Goal: Transaction & Acquisition: Purchase product/service

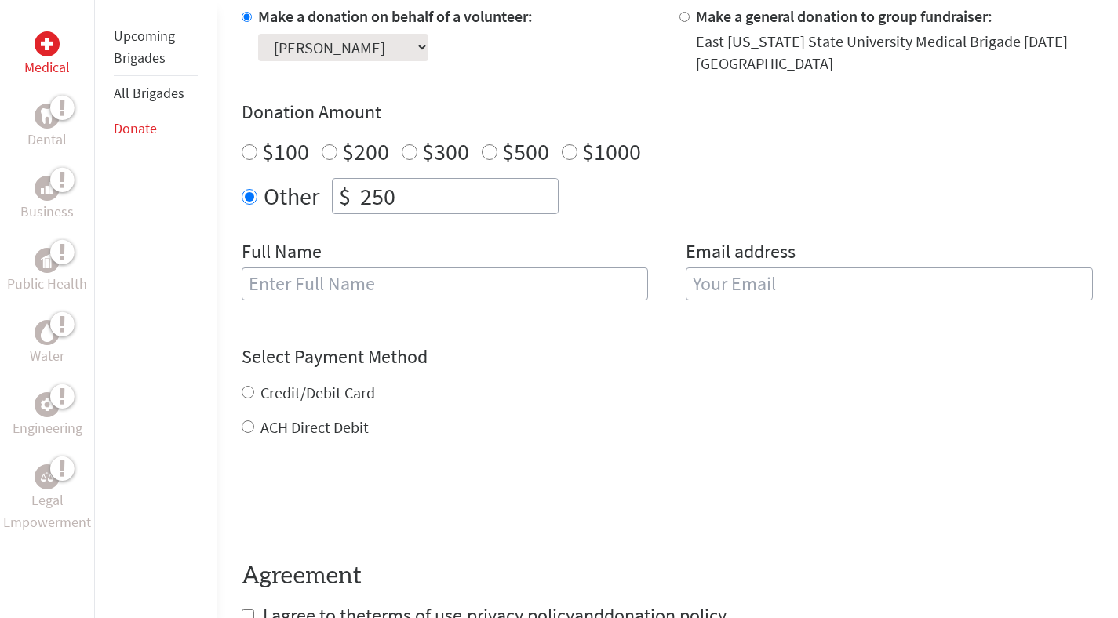
scroll to position [502, 0]
click at [443, 282] on input "text" at bounding box center [445, 283] width 407 height 33
type input "[PERSON_NAME] Hope"
click at [820, 264] on div "Email address" at bounding box center [889, 278] width 407 height 80
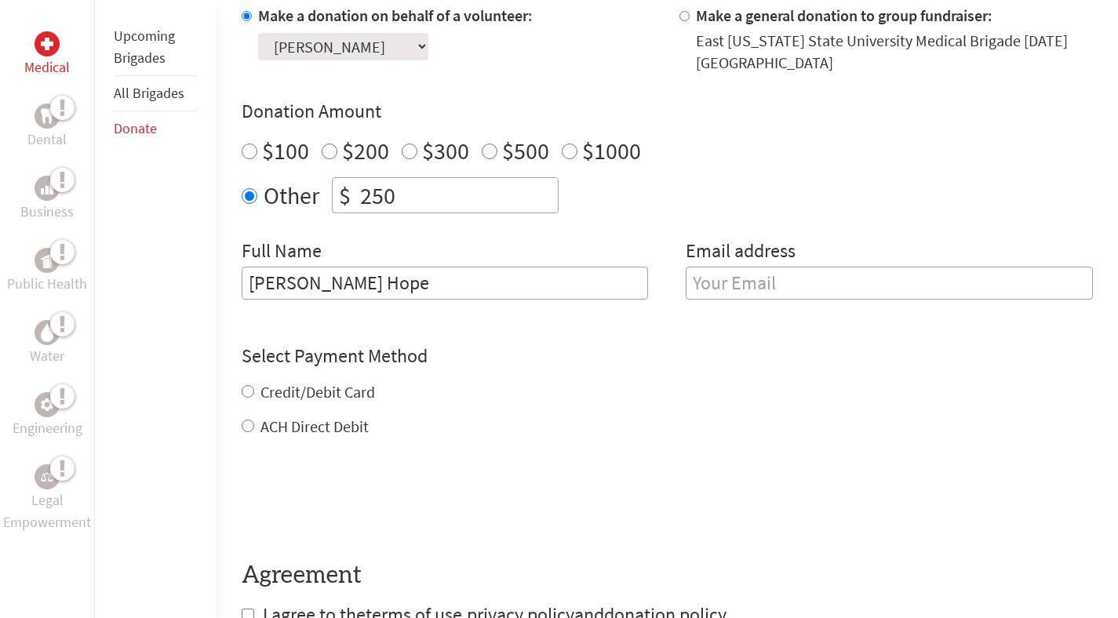
click at [828, 283] on input "email" at bounding box center [889, 283] width 407 height 33
type input "[EMAIL_ADDRESS][DOMAIN_NAME]"
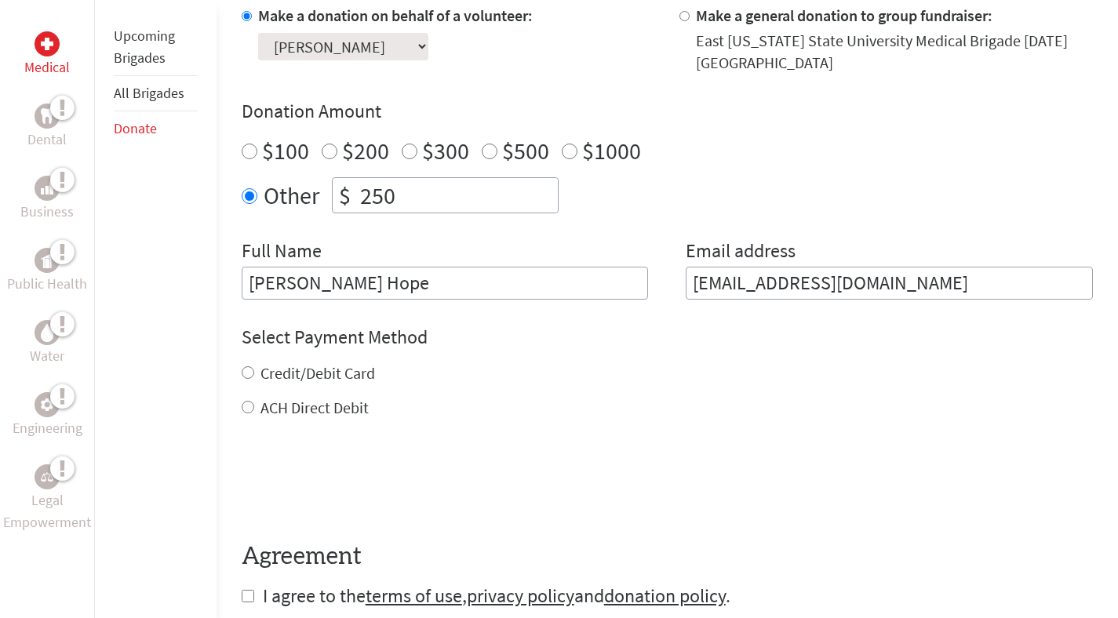
click at [353, 396] on div "Credit/Debit Card ACH Direct Debit" at bounding box center [667, 390] width 851 height 56
click at [332, 367] on label "Credit/Debit Card" at bounding box center [317, 373] width 115 height 20
click at [254, 367] on input "Credit/Debit Card" at bounding box center [248, 372] width 13 height 13
radio input "true"
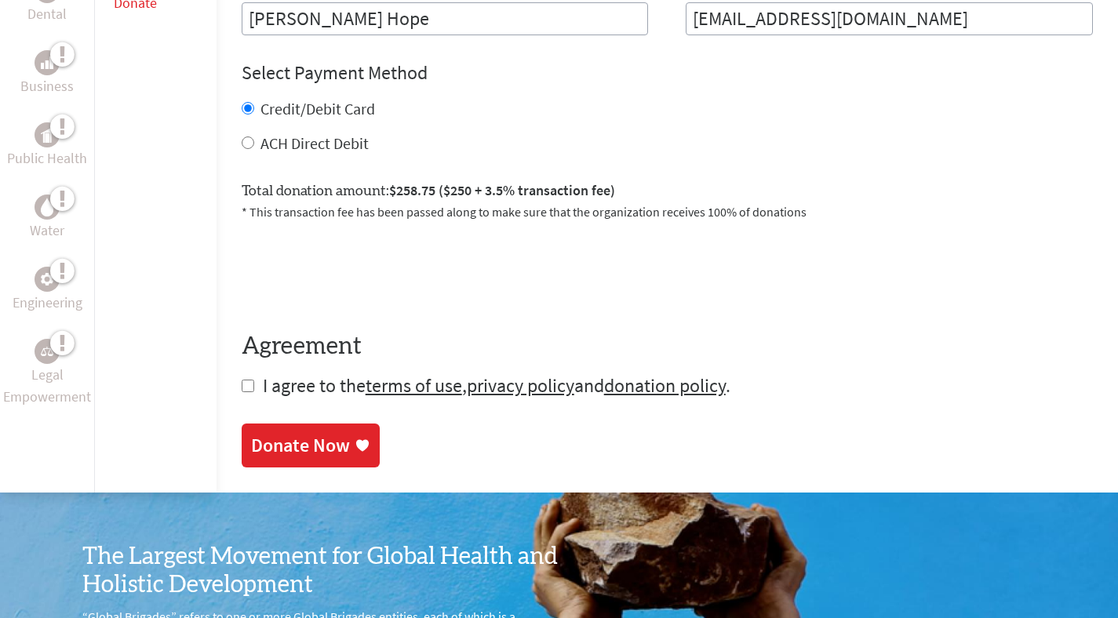
scroll to position [780, 0]
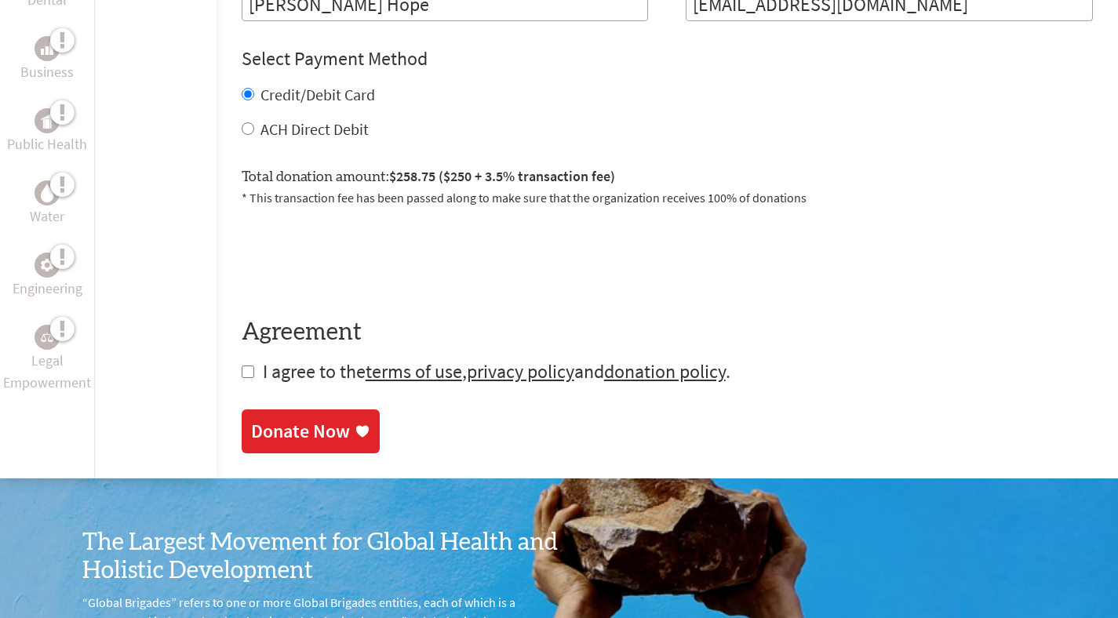
click at [263, 369] on span "I agree to the terms of use , privacy policy and donation policy ." at bounding box center [497, 371] width 468 height 24
click at [246, 372] on input "checkbox" at bounding box center [248, 372] width 13 height 13
checkbox input "true"
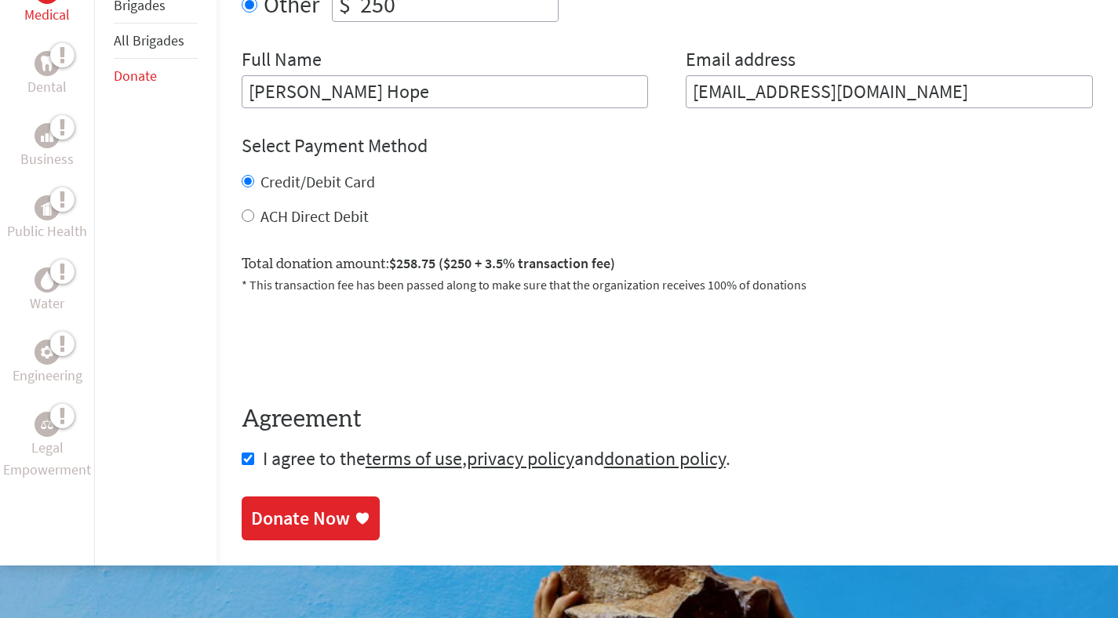
scroll to position [694, 0]
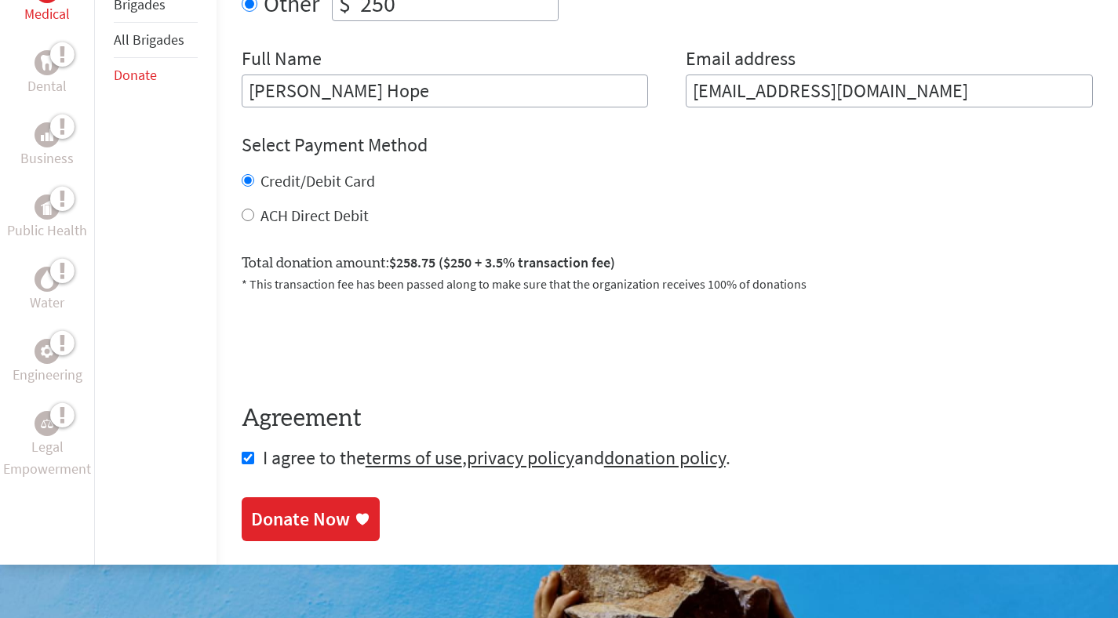
click at [320, 526] on div "Donate Now" at bounding box center [300, 519] width 99 height 25
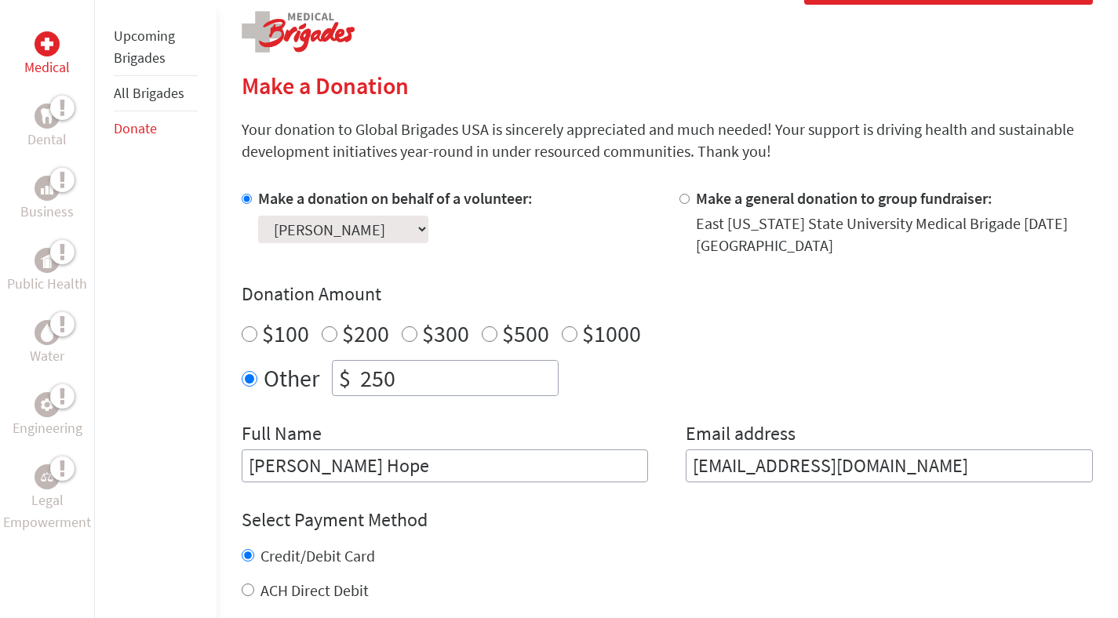
scroll to position [1, 0]
